Goal: Navigation & Orientation: Understand site structure

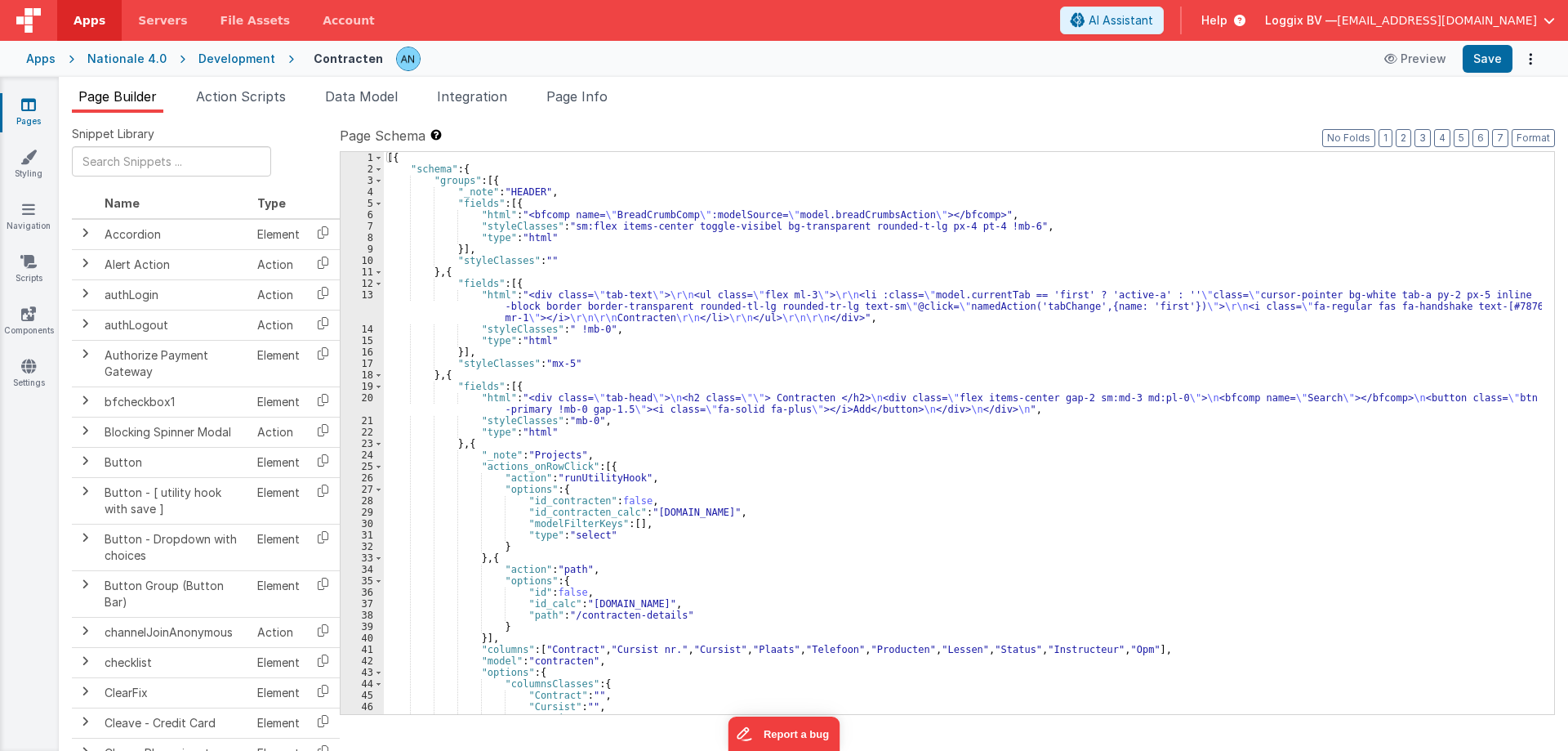
click at [614, 522] on div "[{ "schema" : { "groups" : [{ "_note" : "HEADER" , "fields" : [{ "html" : "<bfc…" at bounding box center [962, 444] width 1158 height 585
click at [817, 294] on div "[{ "schema" : { "groups" : [{ "_note" : "HEADER" , "fields" : [{ "html" : "<bfc…" at bounding box center [962, 444] width 1158 height 585
click at [32, 153] on icon at bounding box center [29, 157] width 16 height 16
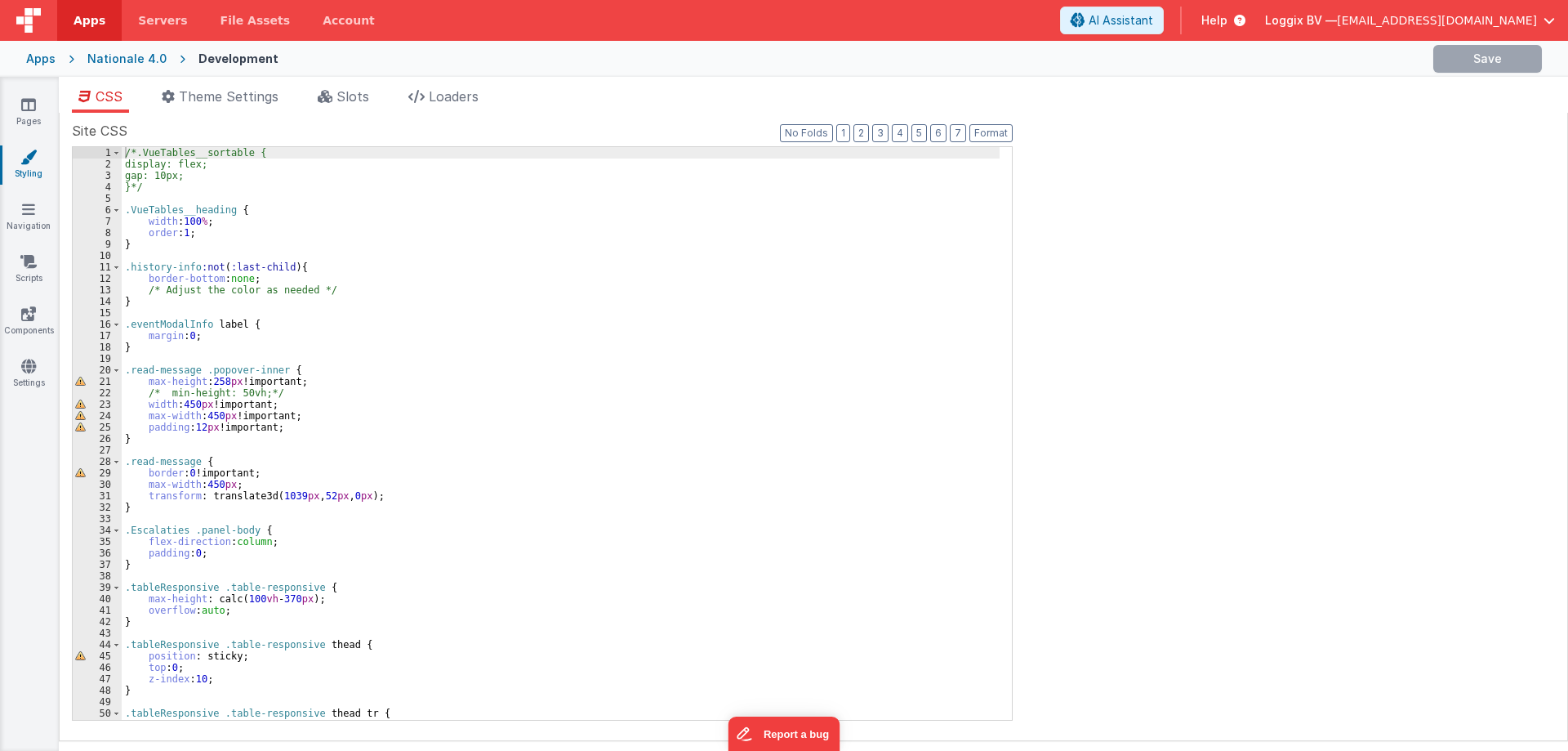
click at [233, 278] on div "/*.VueTables__sortable { display: flex; gap: 10px; }*/ .VueTables__heading { wi…" at bounding box center [561, 445] width 878 height 596
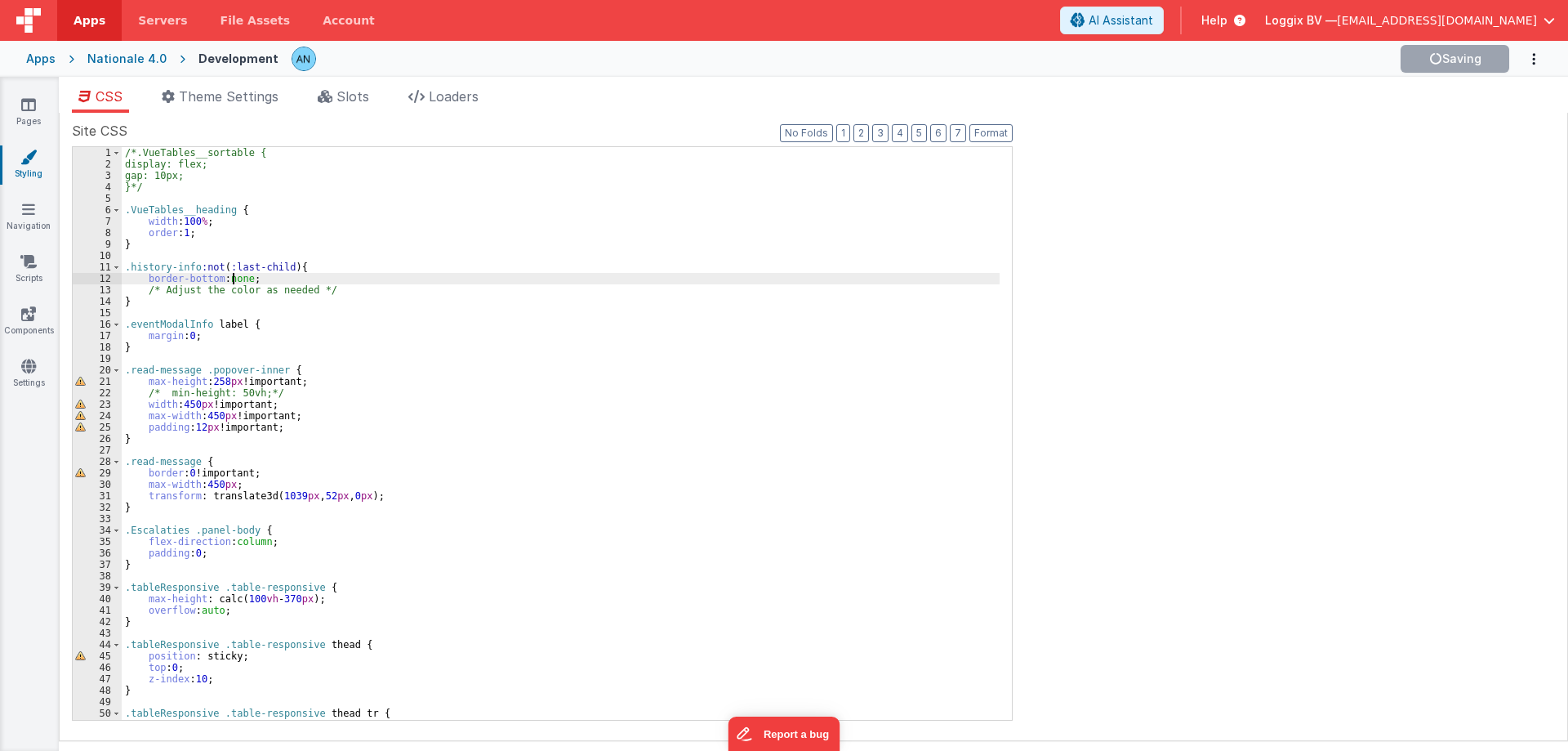
click at [1337, 22] on span "Loggix BV —" at bounding box center [1302, 21] width 72 height 16
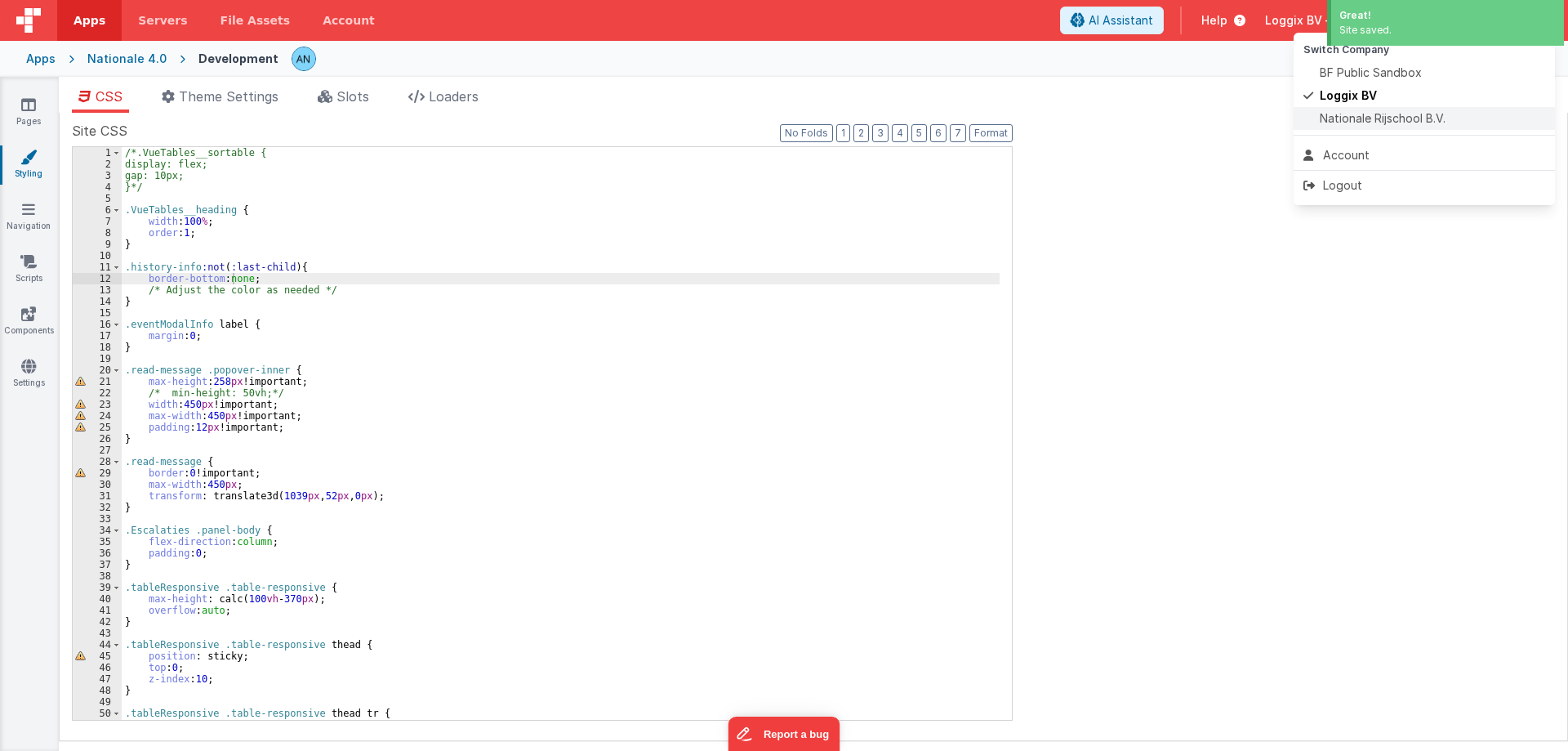
click at [1345, 118] on span "Nationale Rijschool B.V." at bounding box center [1382, 118] width 125 height 16
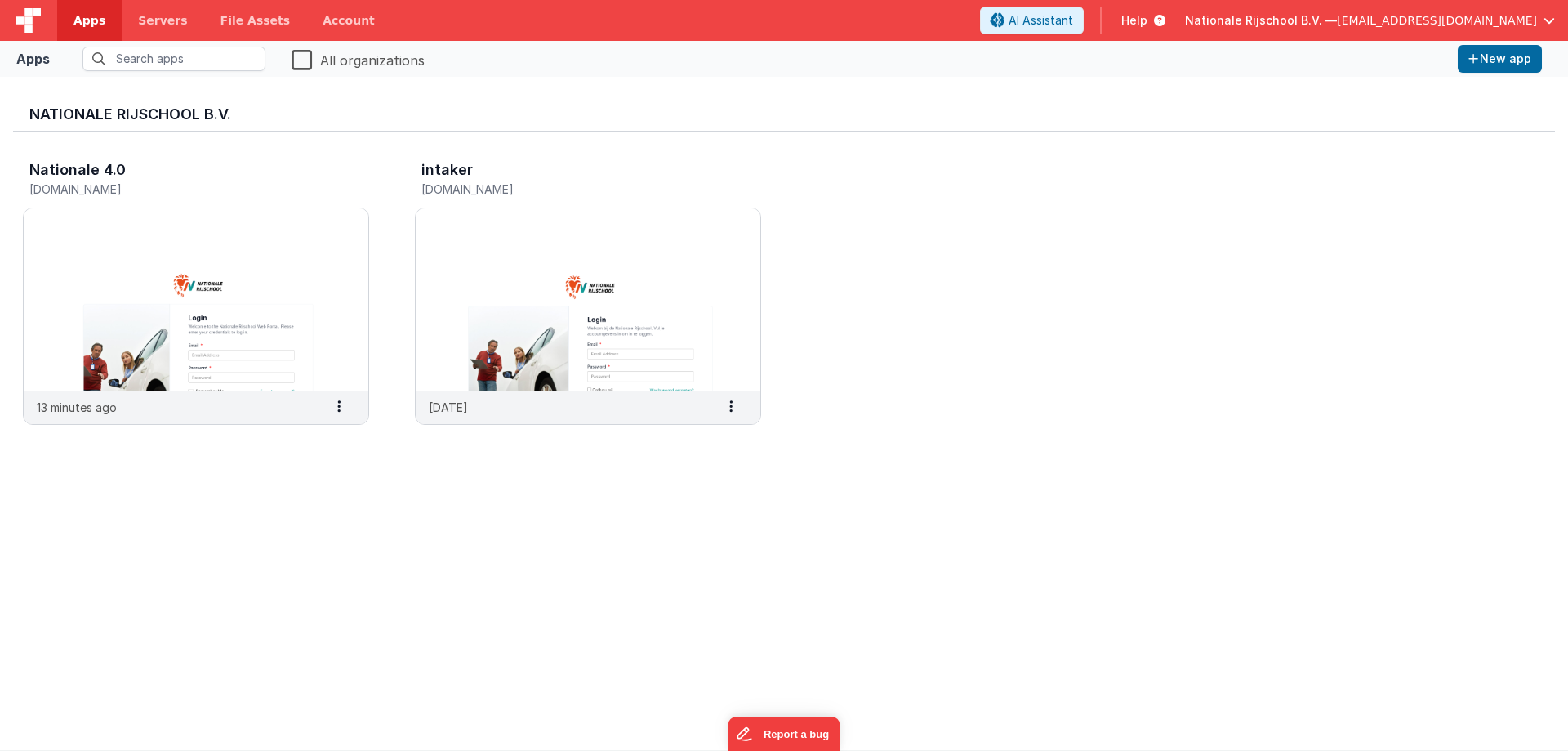
click at [935, 374] on div "Nationale 4.0 nr.clientportal.cloud 13 minutes ago Settings Copy API Key Merge …" at bounding box center [784, 298] width 1543 height 330
click at [1322, 13] on span "Nationale Rijschool B.V. —" at bounding box center [1261, 21] width 152 height 16
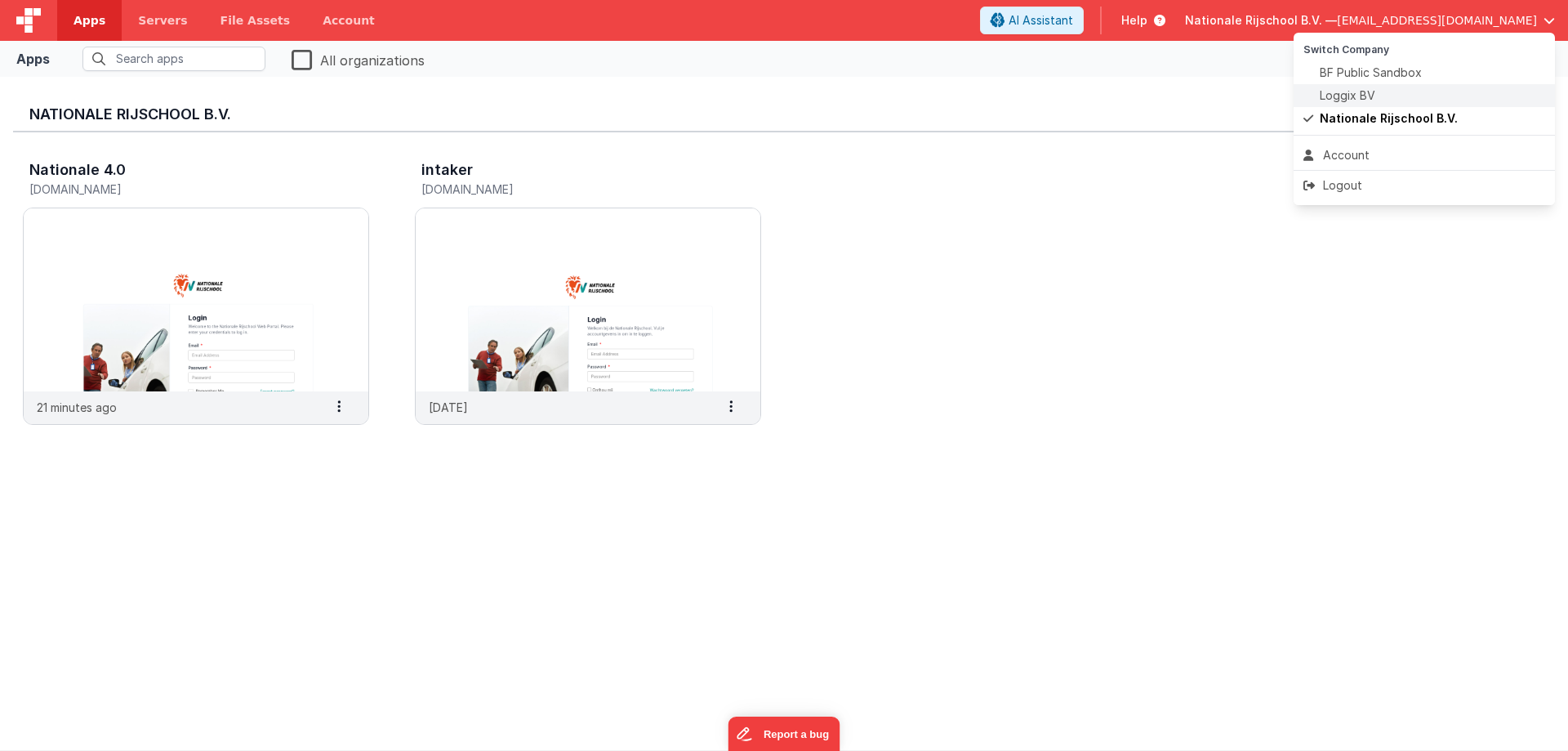
click at [1332, 98] on span "Loggix BV" at bounding box center [1348, 96] width 56 height 16
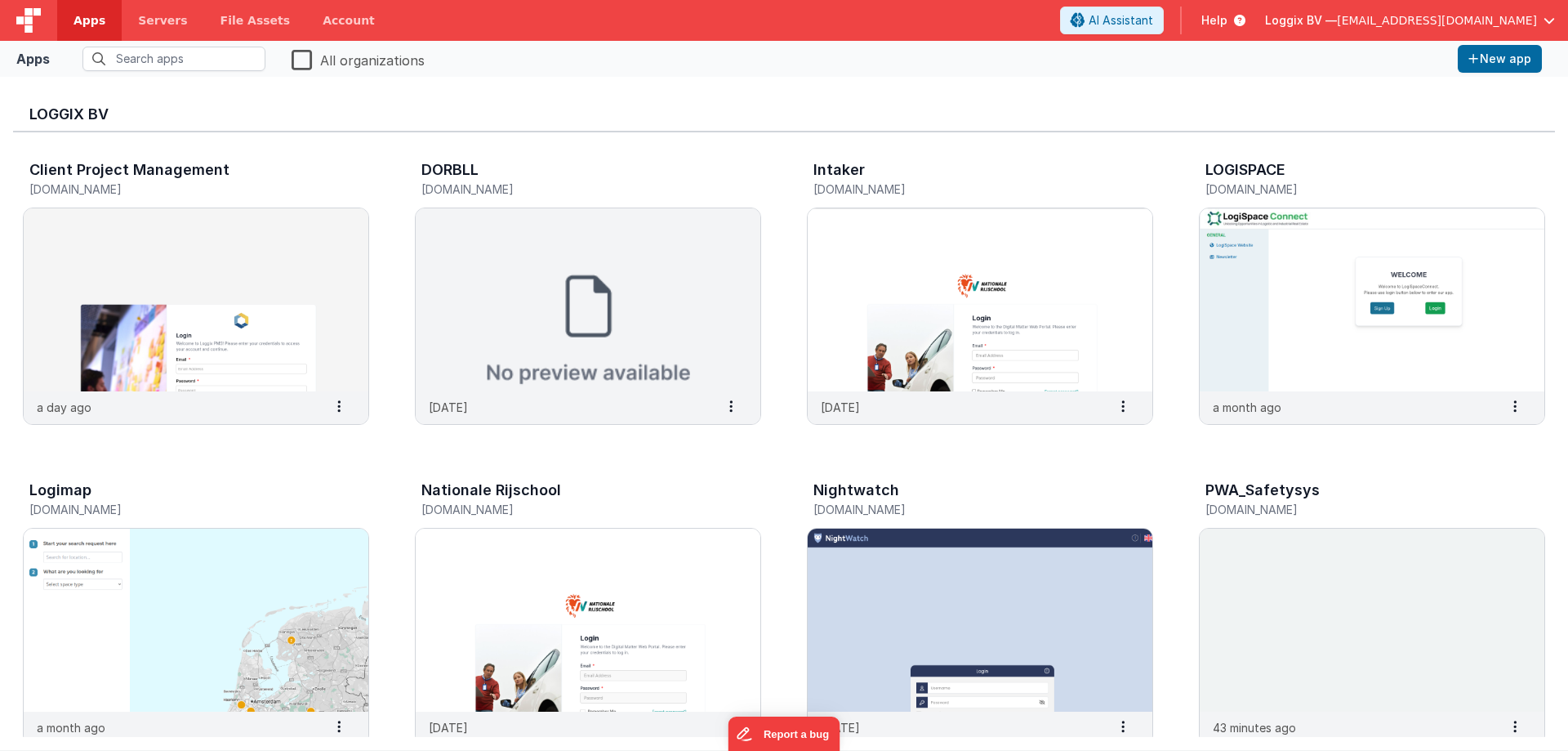
click at [195, 321] on img at bounding box center [196, 300] width 345 height 183
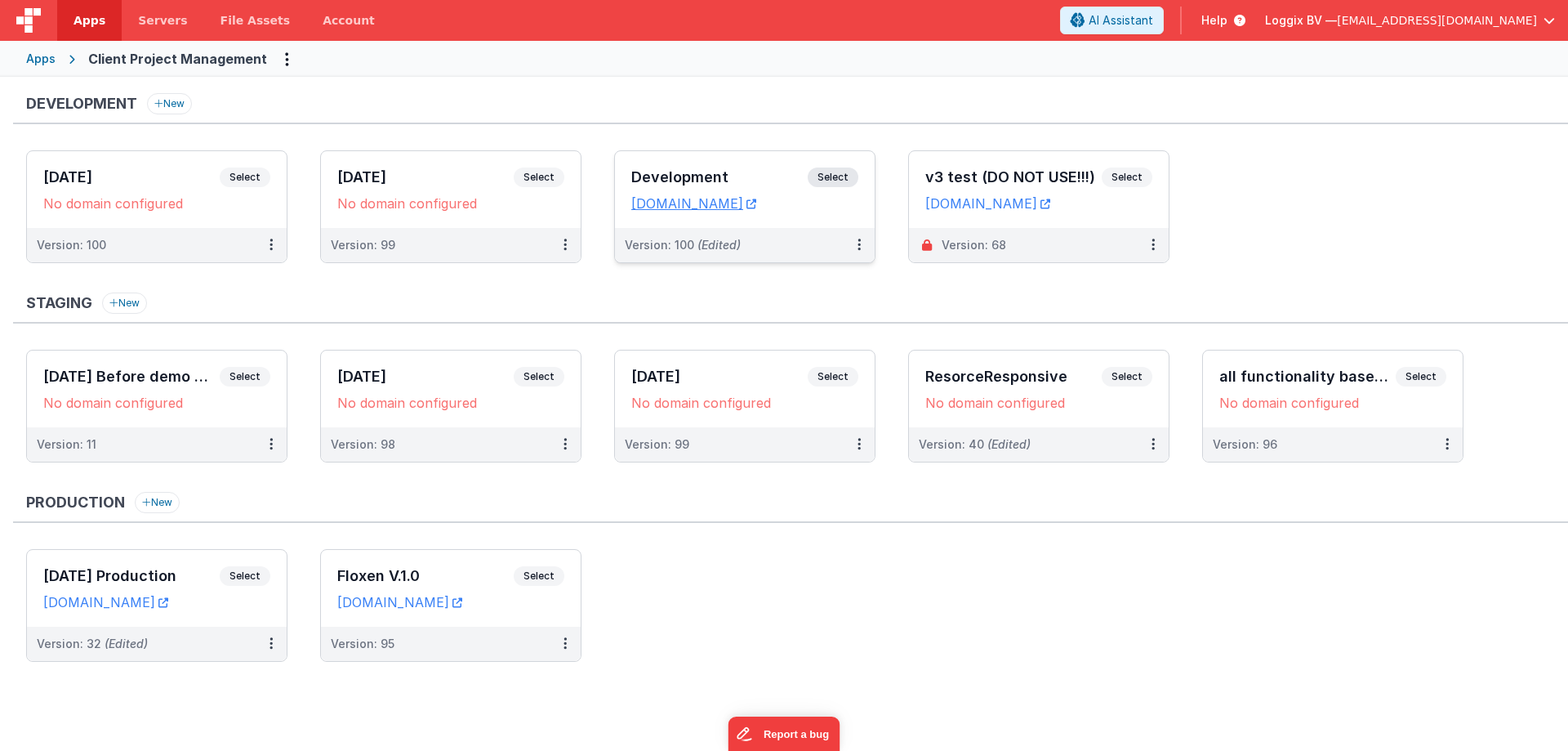
click at [825, 179] on span "Select" at bounding box center [833, 178] width 51 height 20
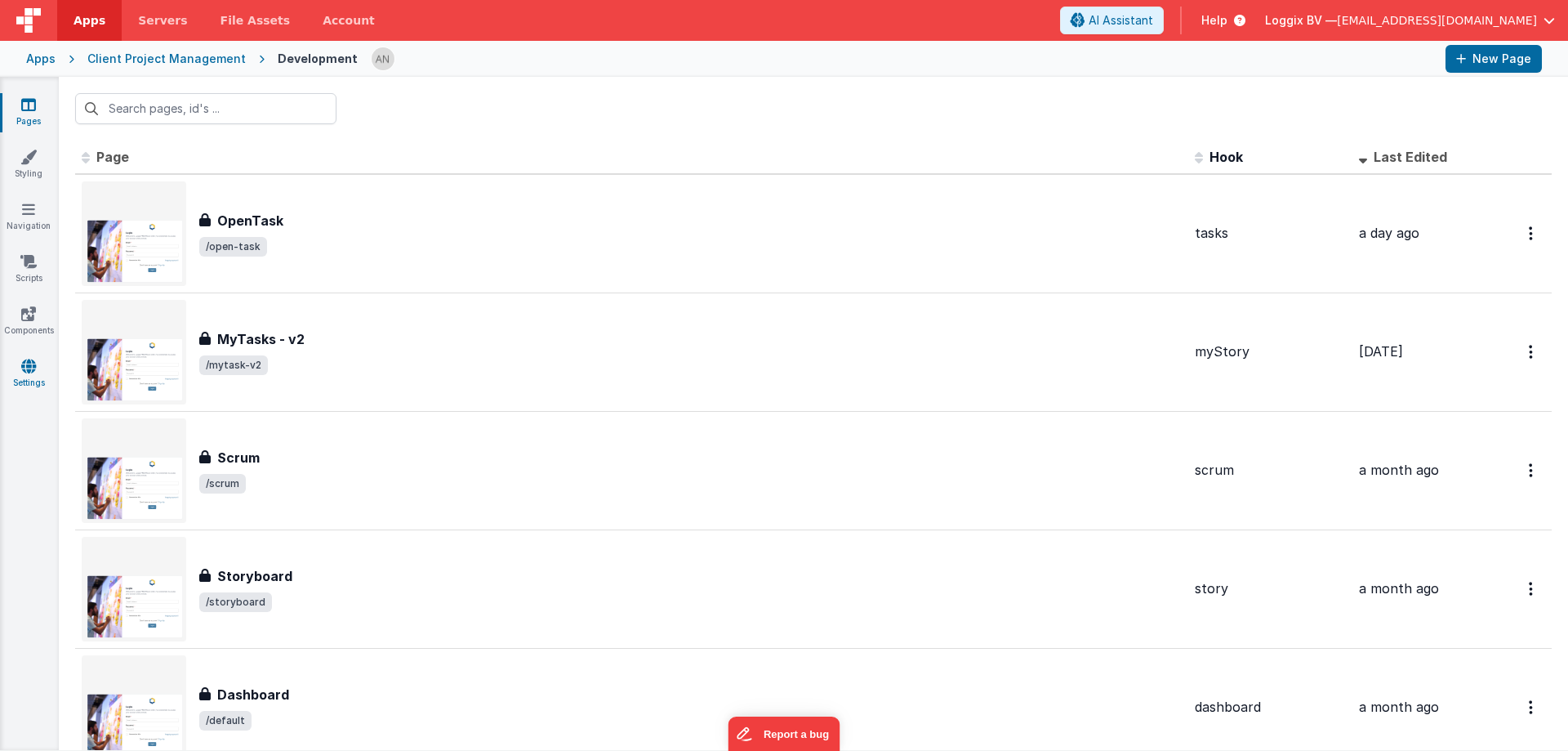
click at [34, 371] on icon at bounding box center [29, 366] width 14 height 16
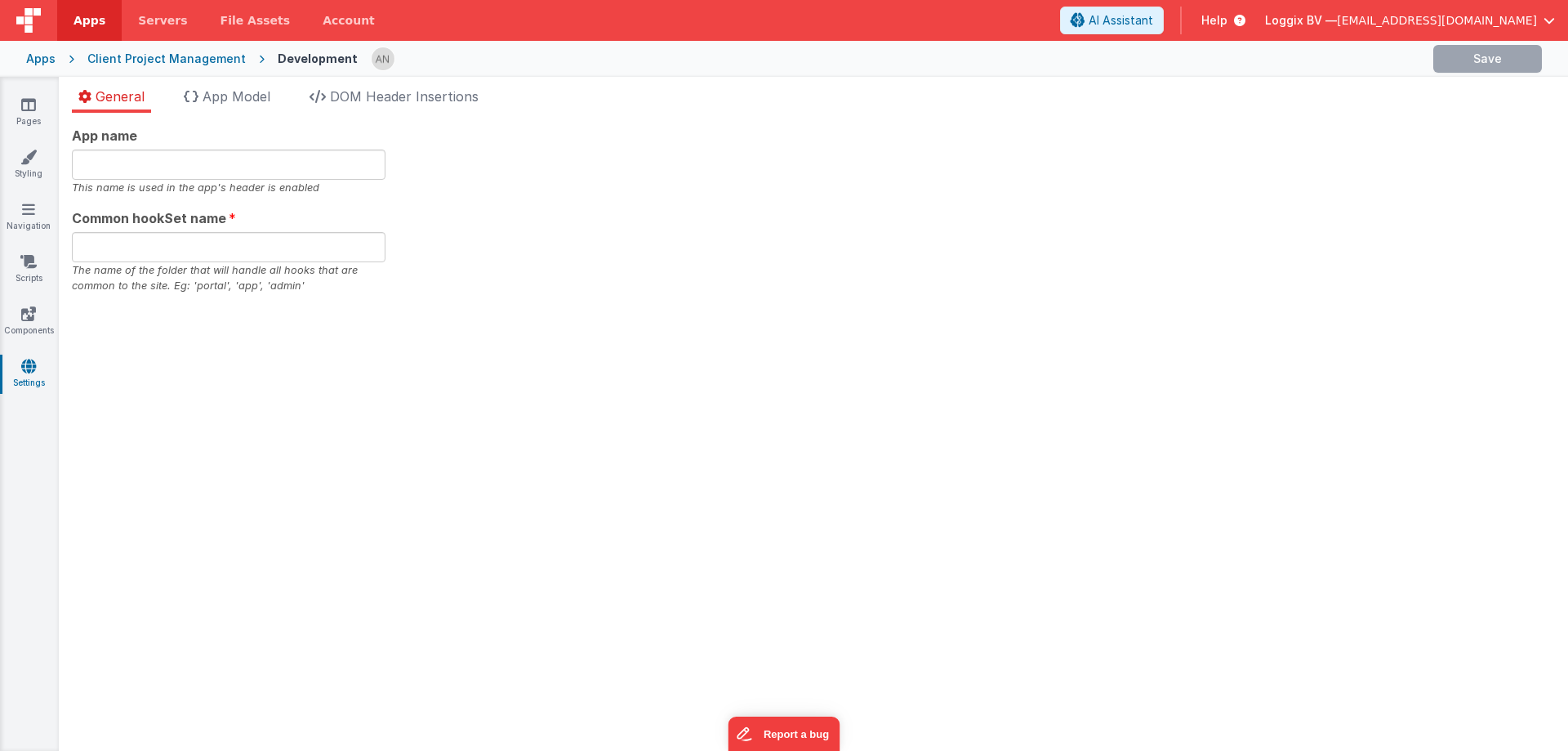
type input "PMS"
type input "pms"
click at [377, 103] on span "DOM Header Insertions" at bounding box center [404, 97] width 149 height 16
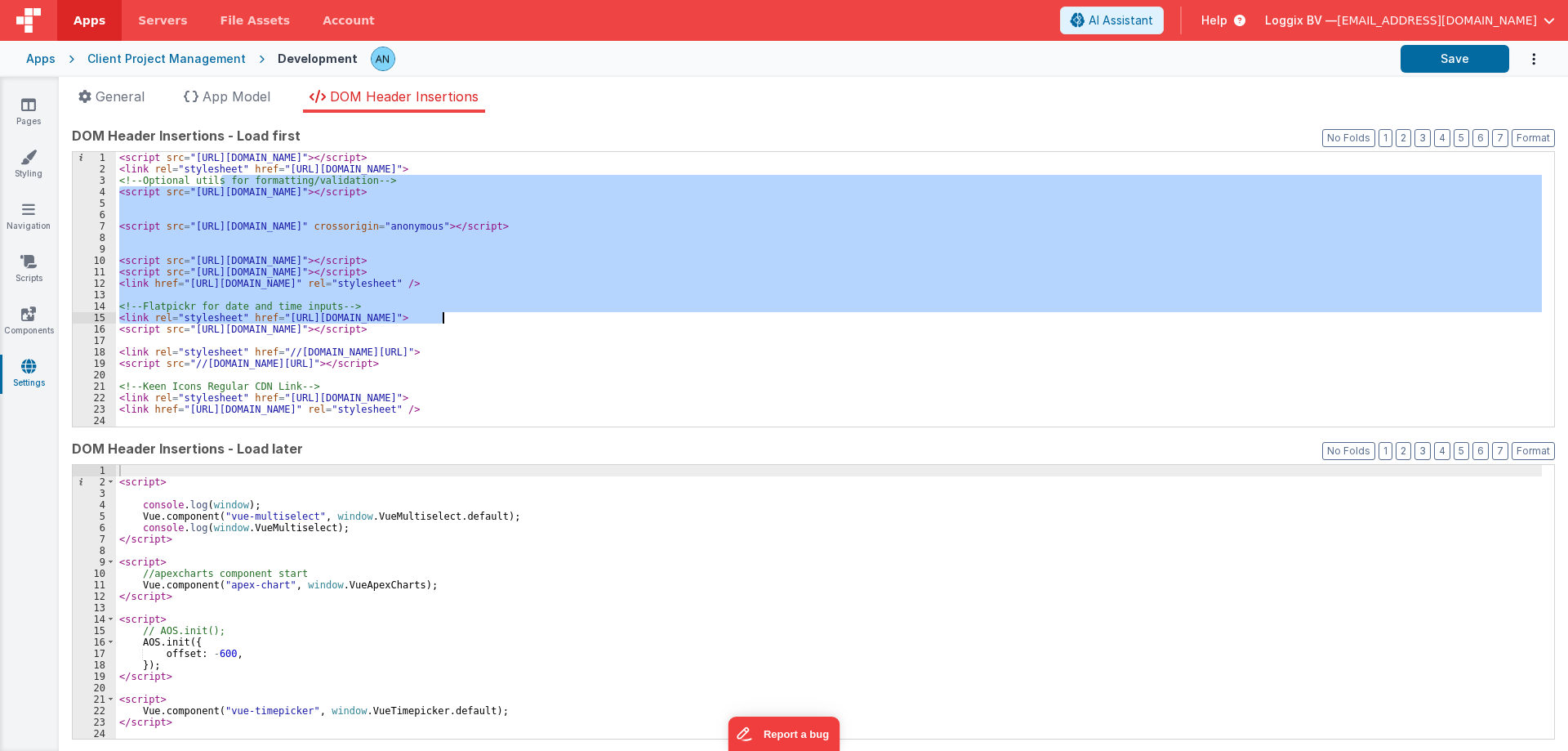
drag, startPoint x: 350, startPoint y: 244, endPoint x: 459, endPoint y: 352, distance: 153.4
click at [459, 352] on div "< script src = "https://cdnjs.cloudflare.com/ajax/libs/intl-tel-input/18.1.5/js…" at bounding box center [830, 300] width 1426 height 297
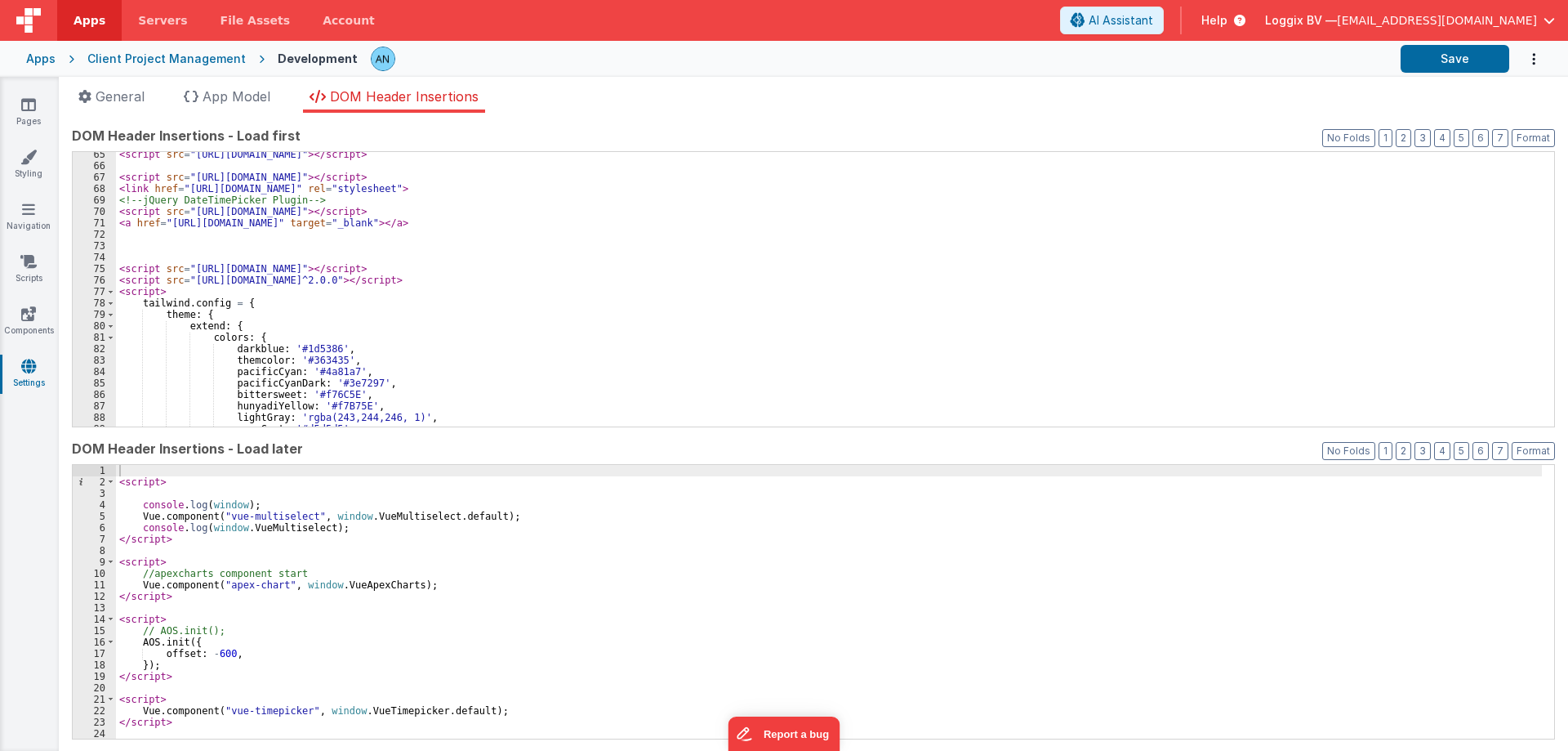
scroll to position [882, 0]
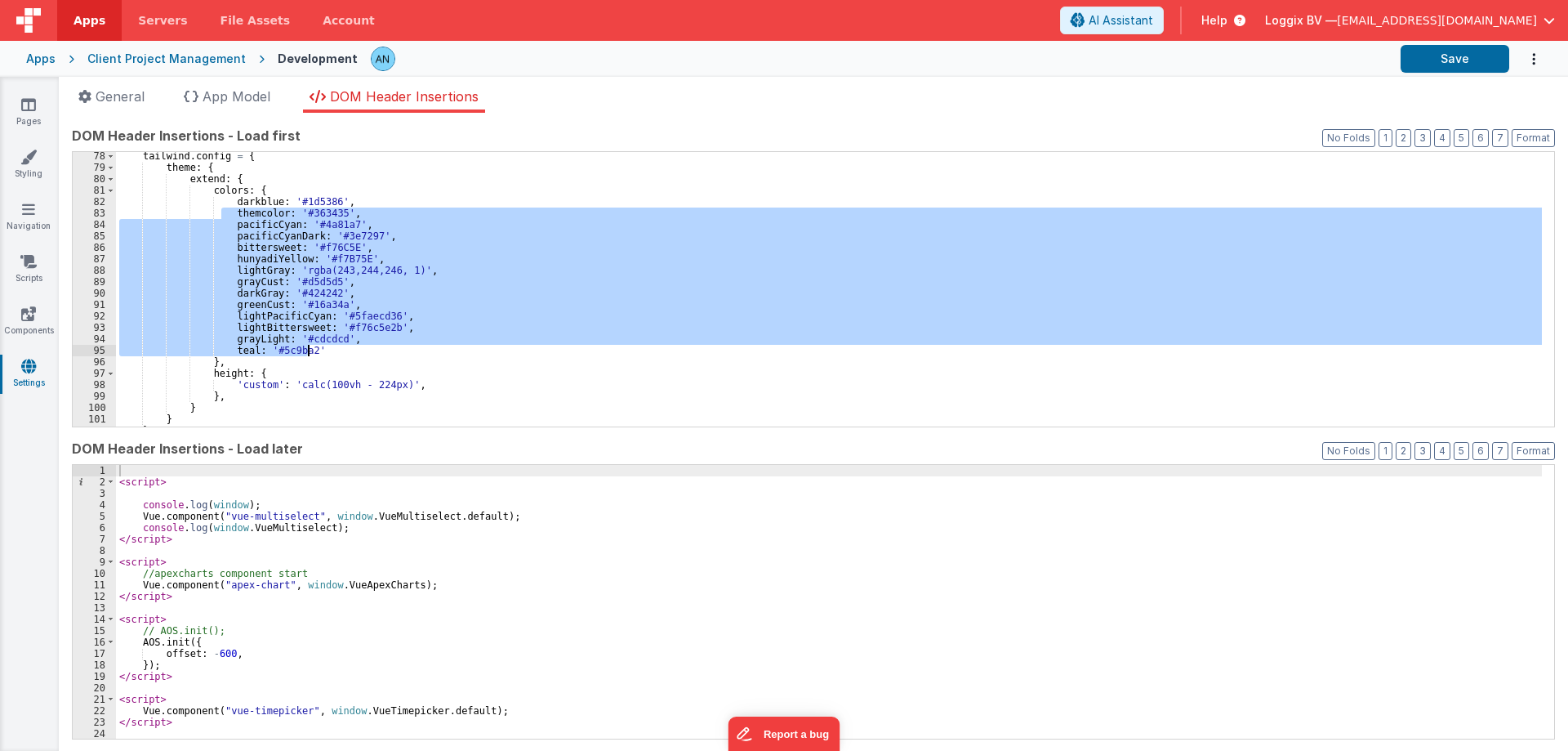
drag, startPoint x: 224, startPoint y: 208, endPoint x: 403, endPoint y: 348, distance: 227.2
click at [403, 348] on div "tailwind . config = { theme : { extend : { colors : { darkblue : '#1d5386' , th…" at bounding box center [830, 299] width 1426 height 297
click at [37, 207] on link "Navigation" at bounding box center [28, 218] width 59 height 32
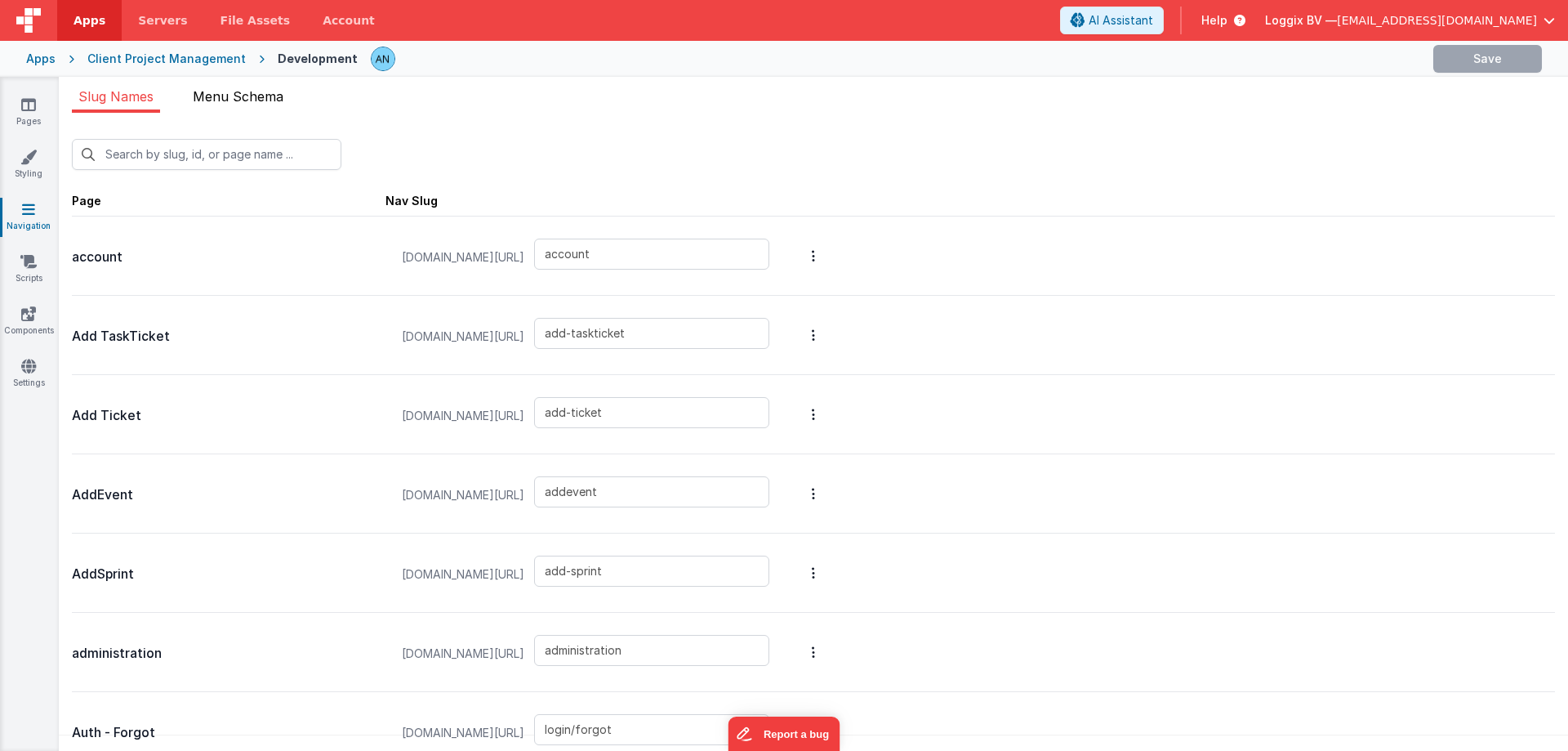
click at [268, 90] on span "Menu Schema" at bounding box center [238, 97] width 90 height 16
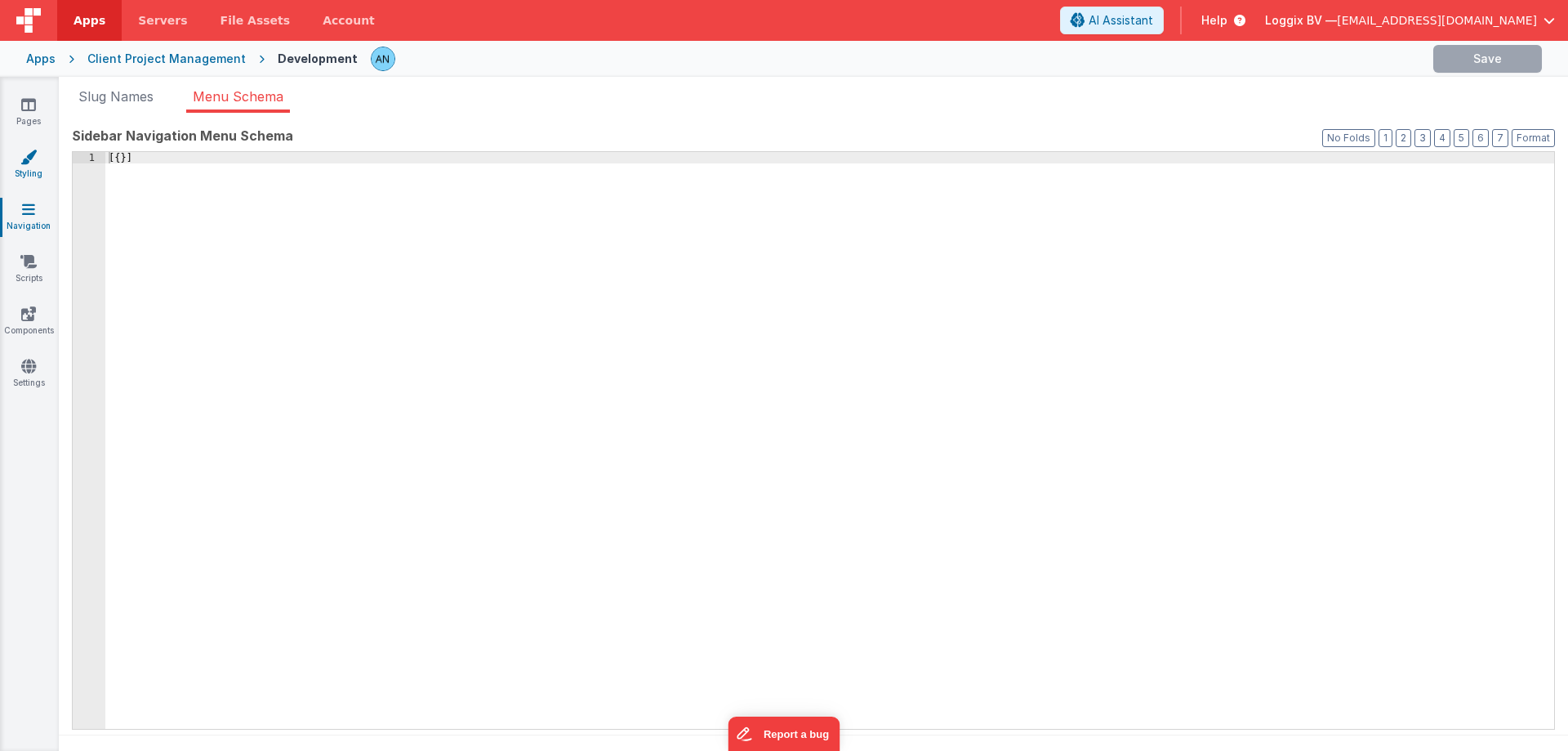
click at [131, 100] on span "Slug Names" at bounding box center [116, 97] width 75 height 16
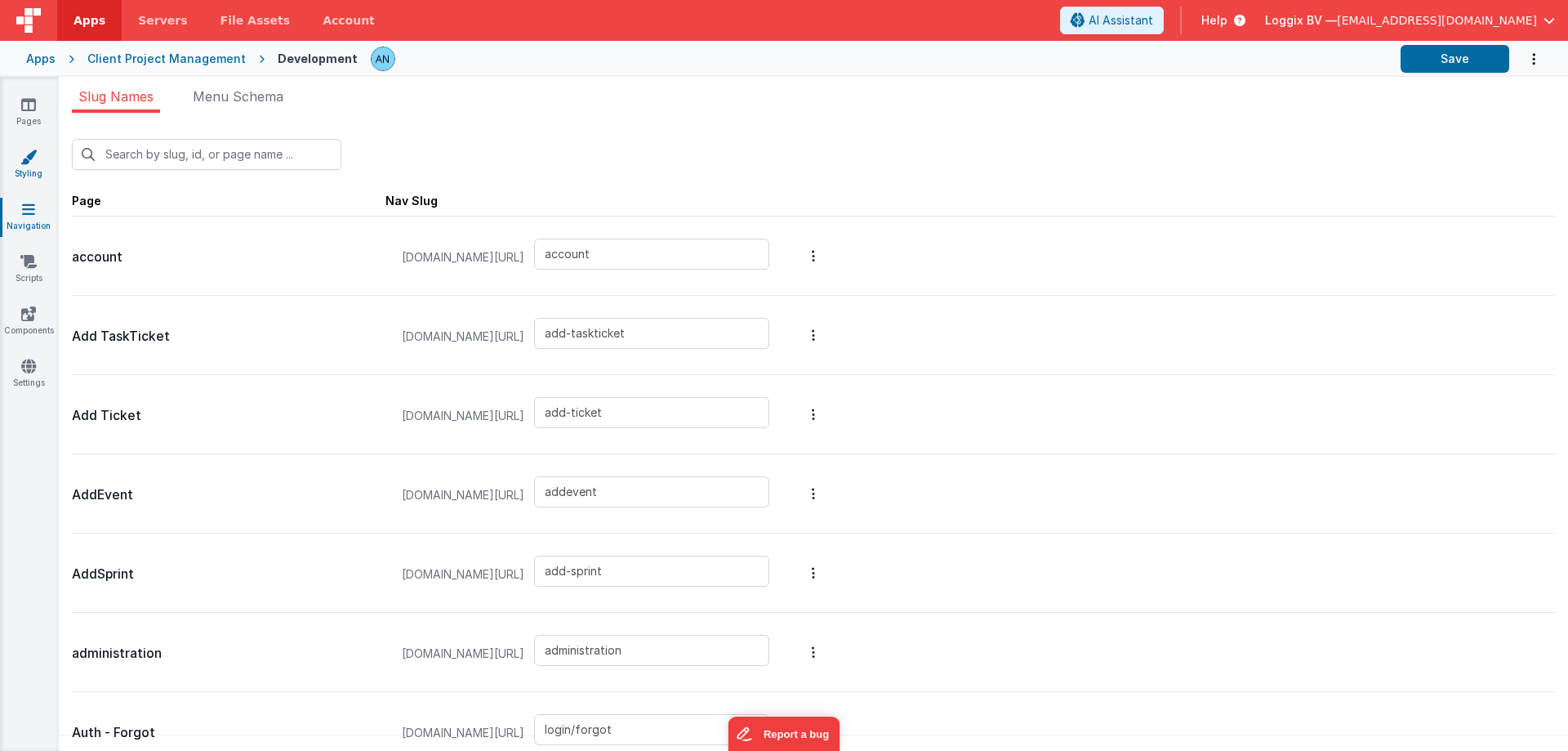
click at [33, 166] on link "Styling" at bounding box center [28, 165] width 59 height 32
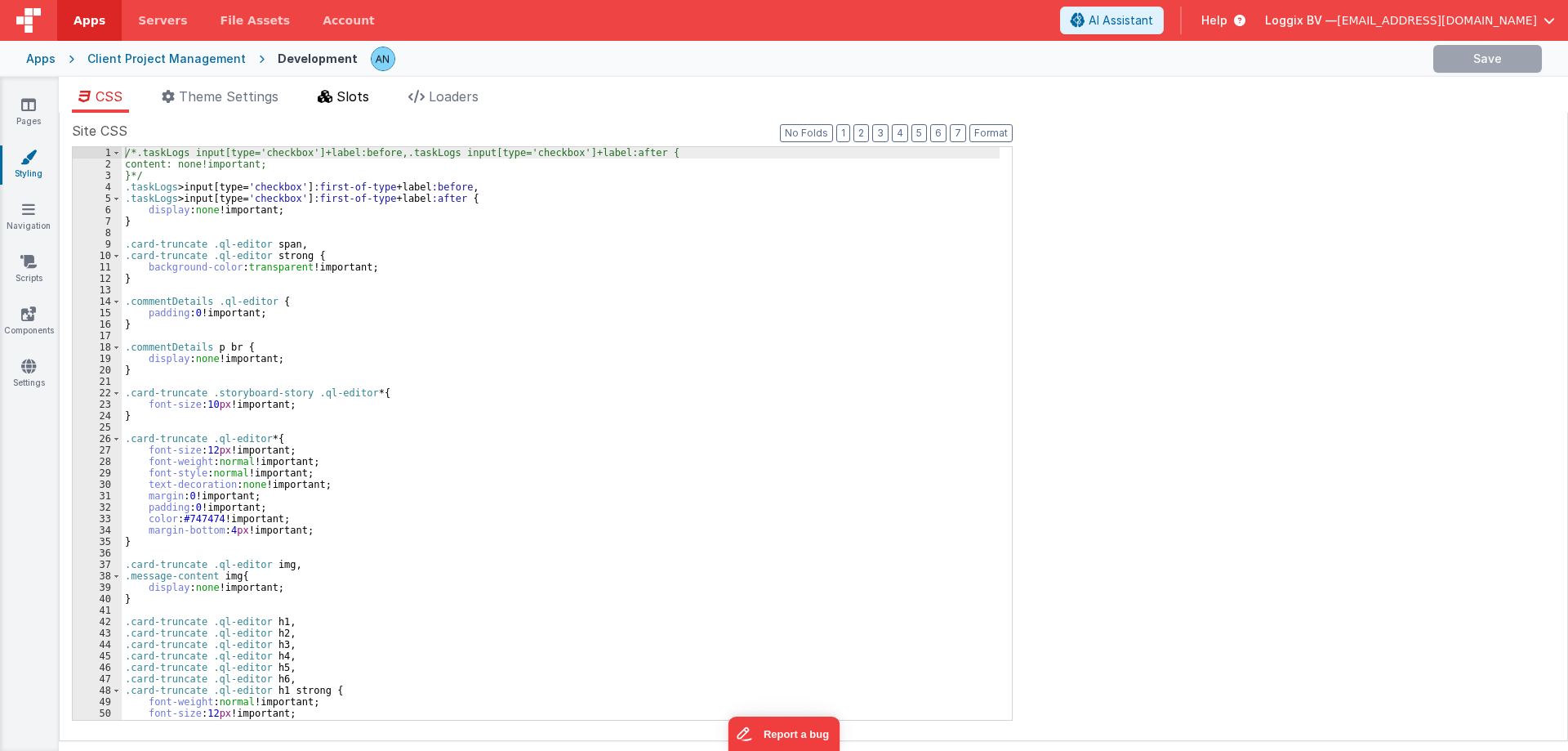
click at [358, 98] on span "Slots" at bounding box center [353, 97] width 32 height 16
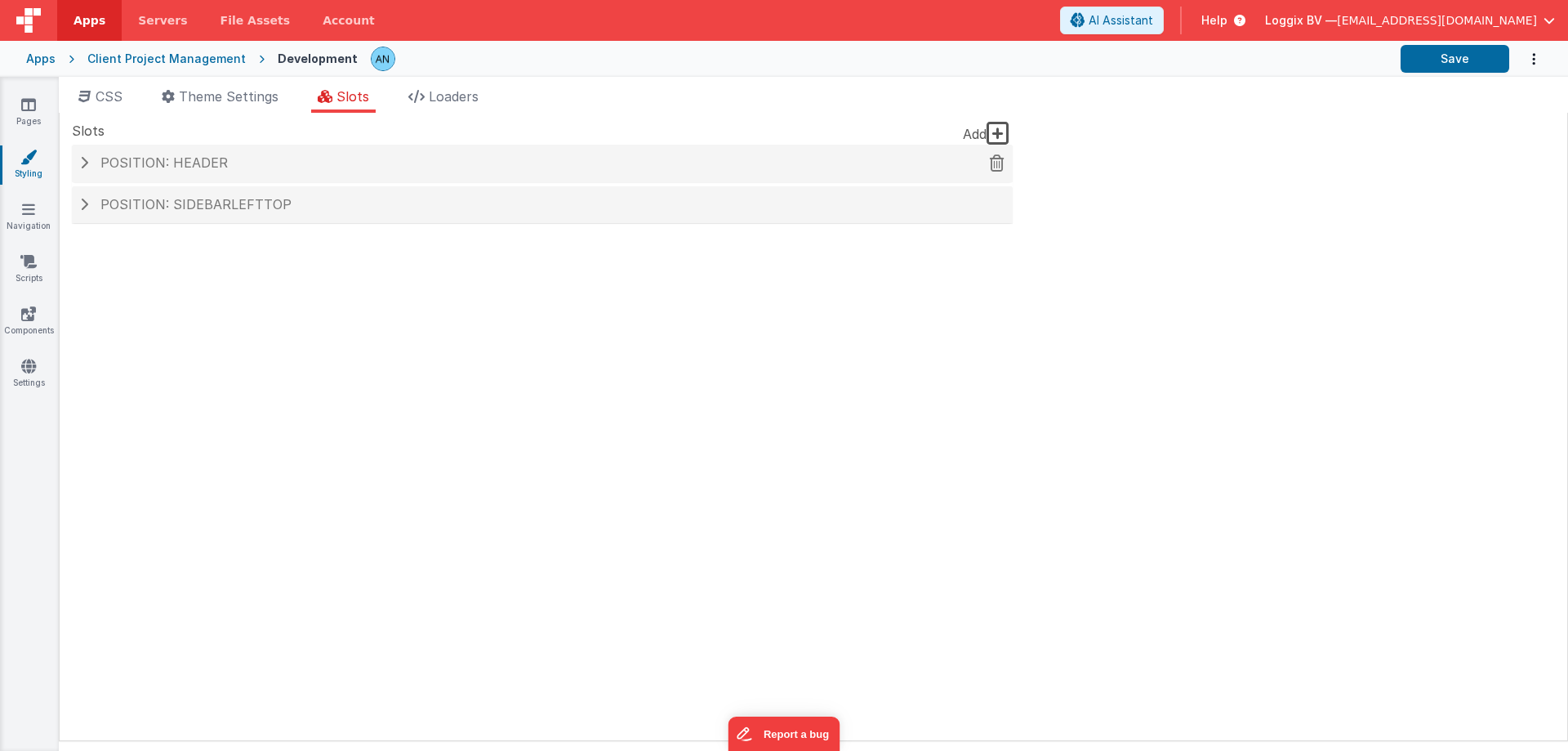
click at [85, 159] on span at bounding box center [84, 162] width 8 height 13
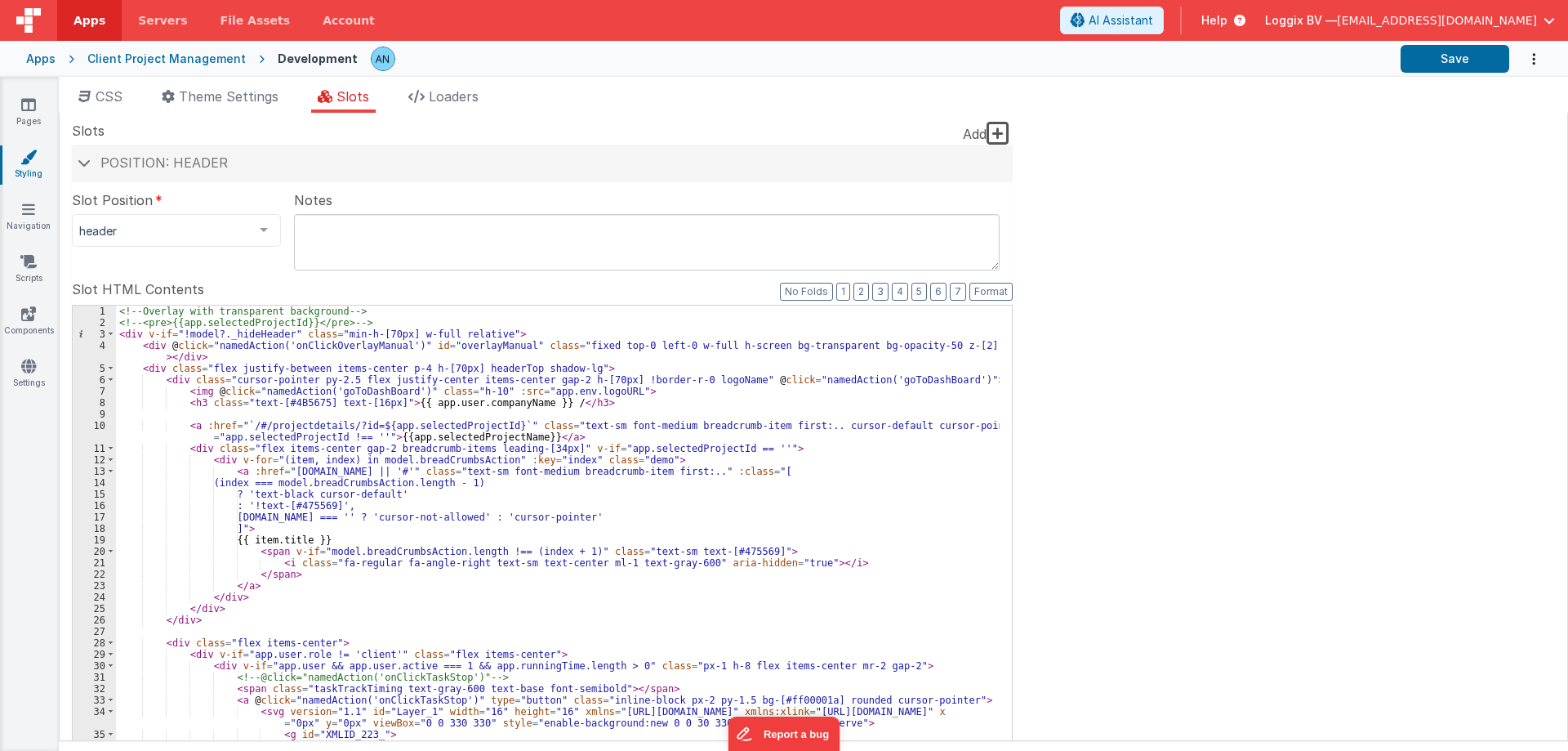
drag, startPoint x: 84, startPoint y: 167, endPoint x: 99, endPoint y: 197, distance: 33.5
click at [84, 166] on h4 "Position: header" at bounding box center [543, 163] width 924 height 14
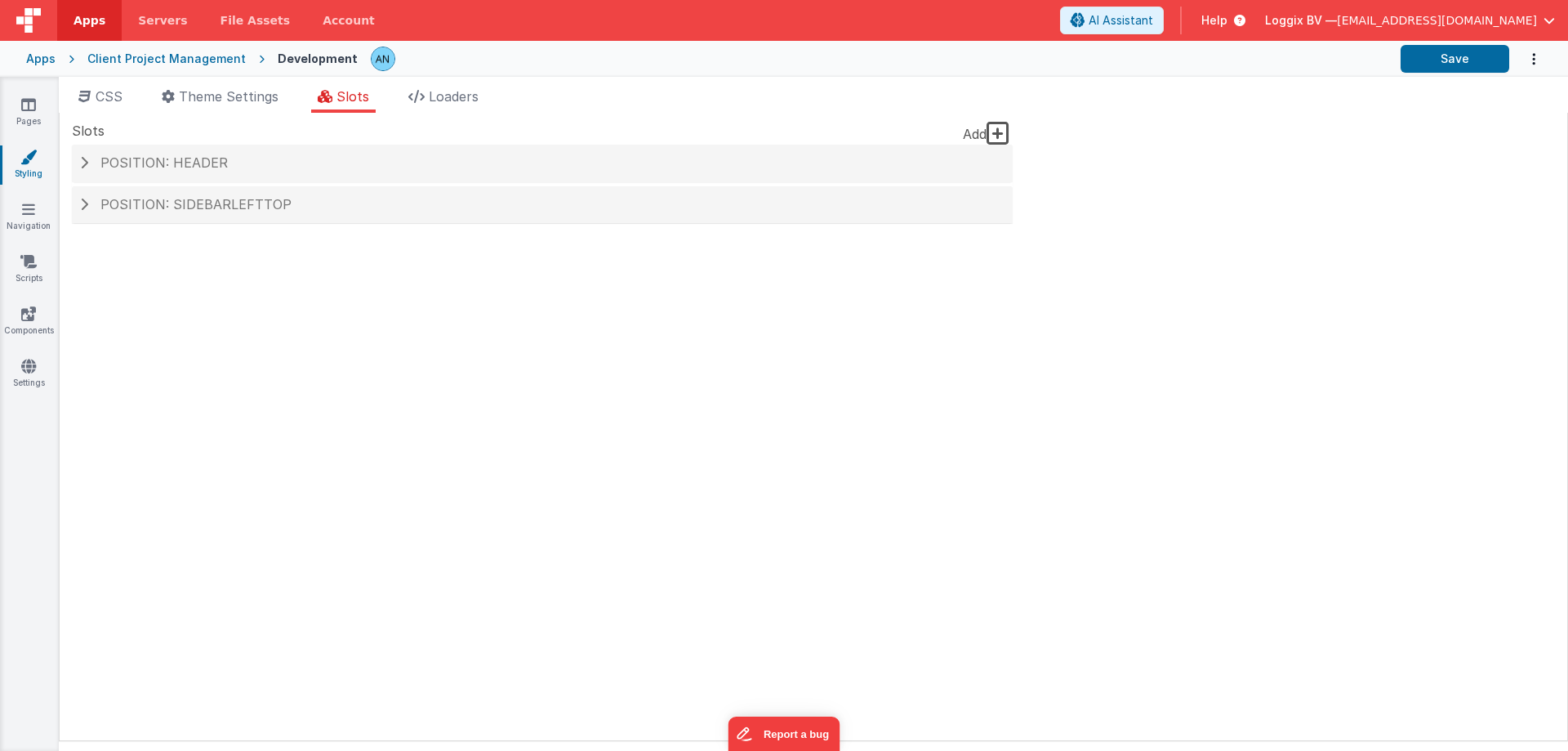
click at [93, 22] on span "Apps" at bounding box center [88, 21] width 32 height 16
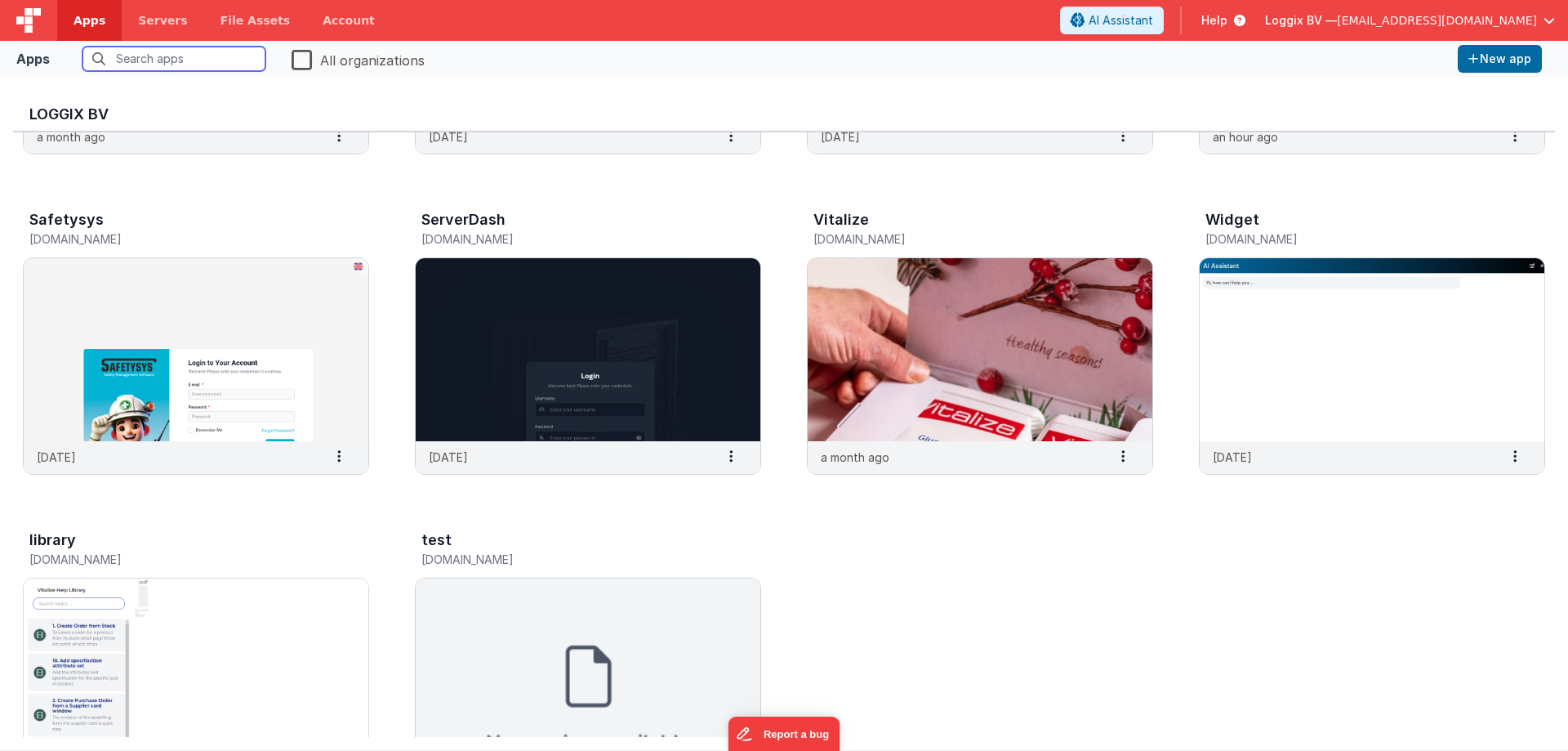
scroll to position [686, 0]
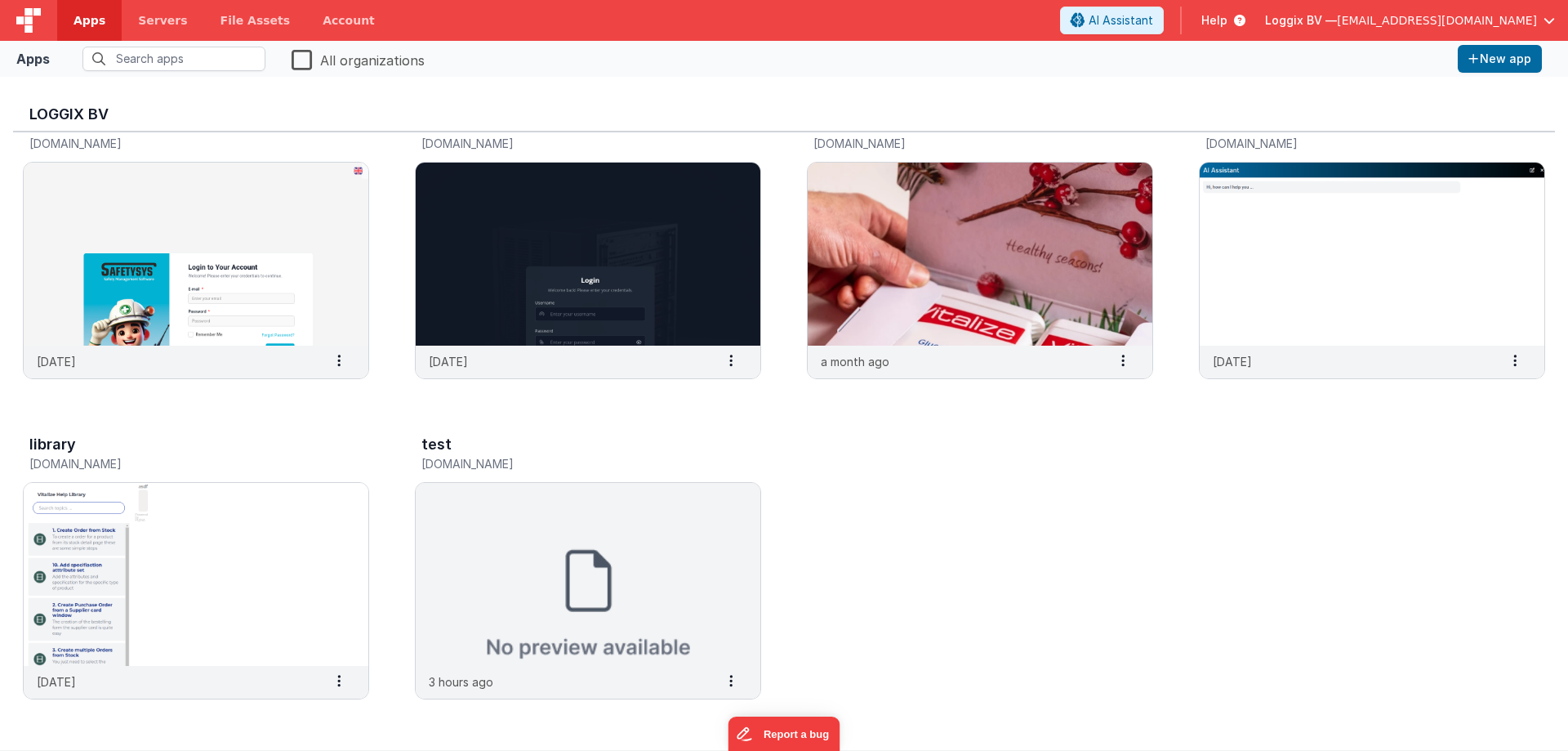
click at [775, 433] on div "Client Project Management client-pms.fmbetterforms.com a day ago Settings Copy …" at bounding box center [784, 91] width 1543 height 1291
click at [776, 422] on div "Client Project Management client-pms.fmbetterforms.com a day ago Settings Copy …" at bounding box center [784, 91] width 1543 height 1291
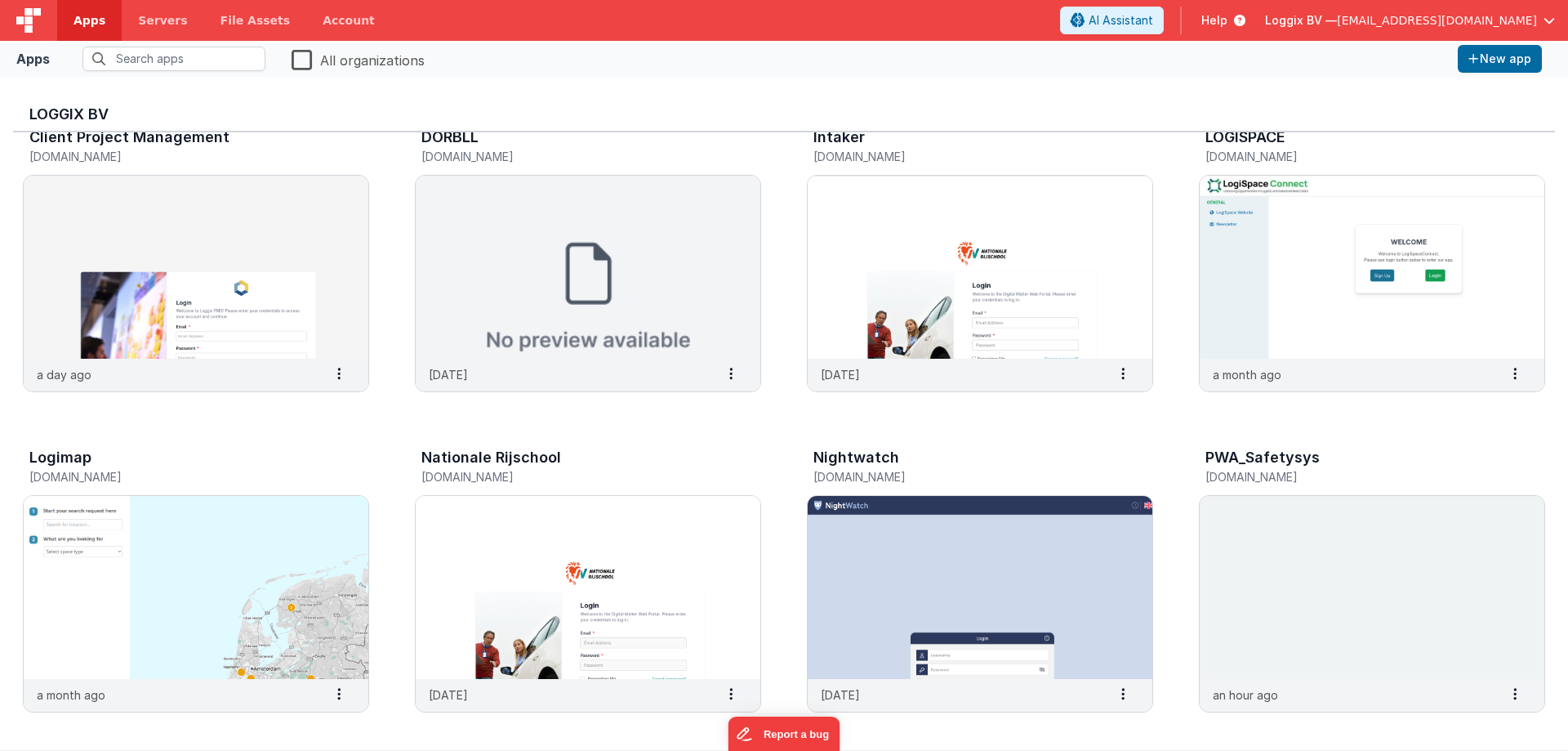
scroll to position [0, 0]
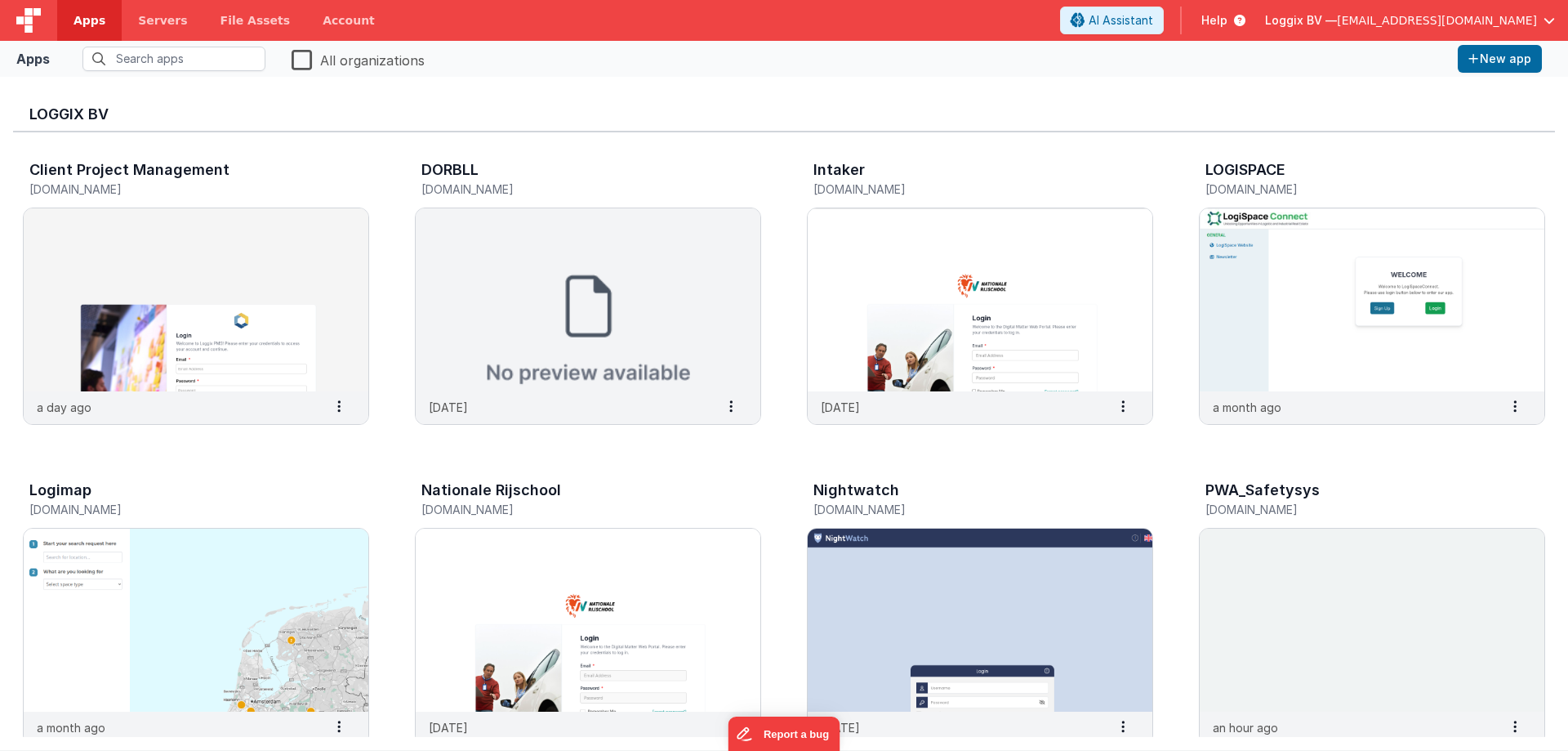
click at [81, 14] on span "Apps" at bounding box center [88, 21] width 32 height 16
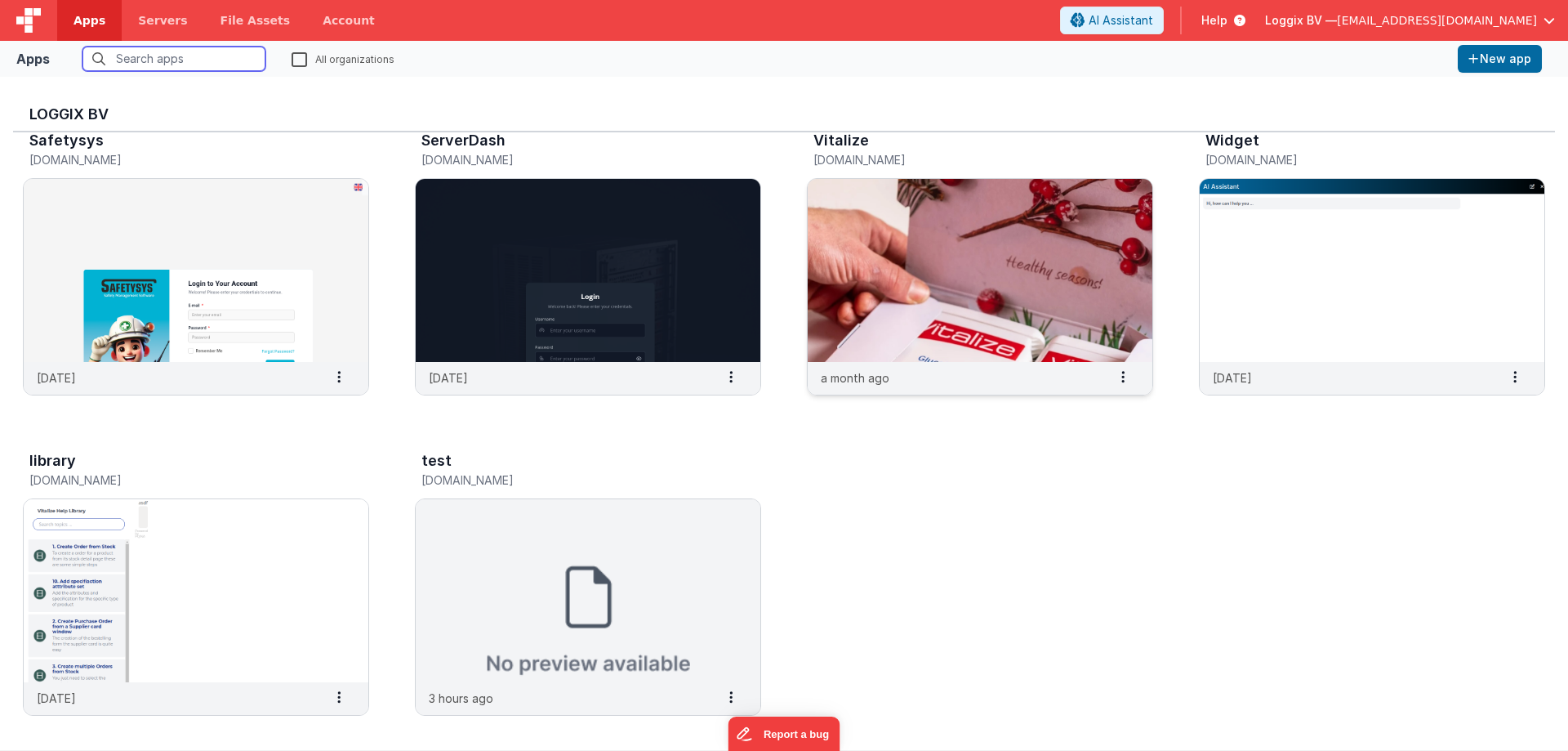
scroll to position [686, 0]
